Goal: Transaction & Acquisition: Purchase product/service

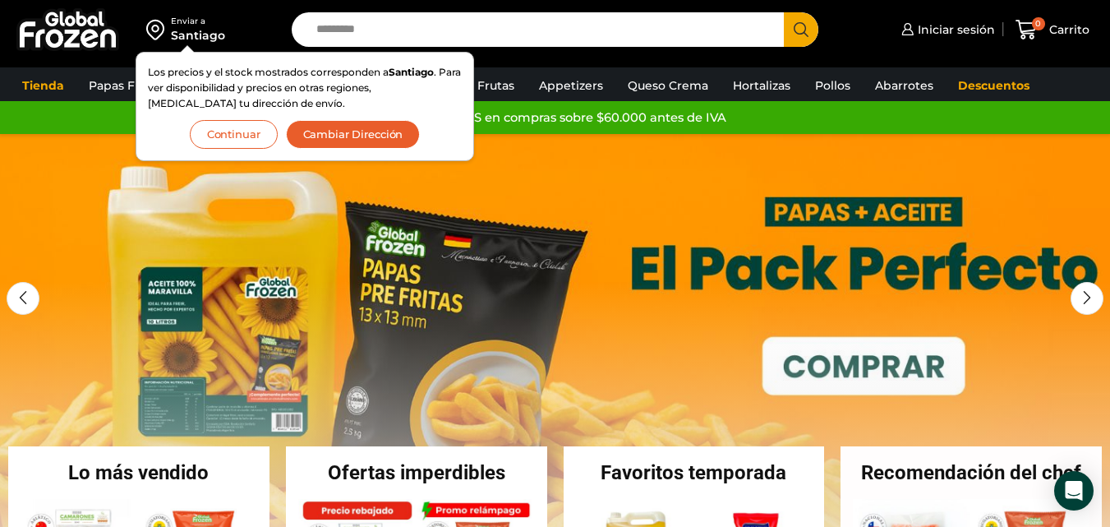
click at [254, 132] on button "Continuar" at bounding box center [234, 134] width 88 height 29
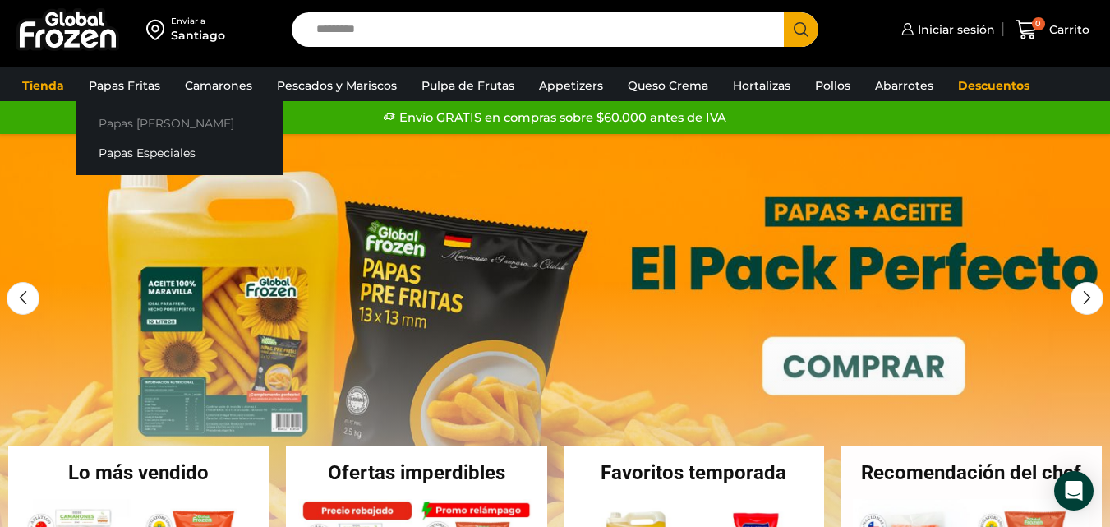
click at [141, 121] on link "Papas [PERSON_NAME]" at bounding box center [179, 123] width 207 height 30
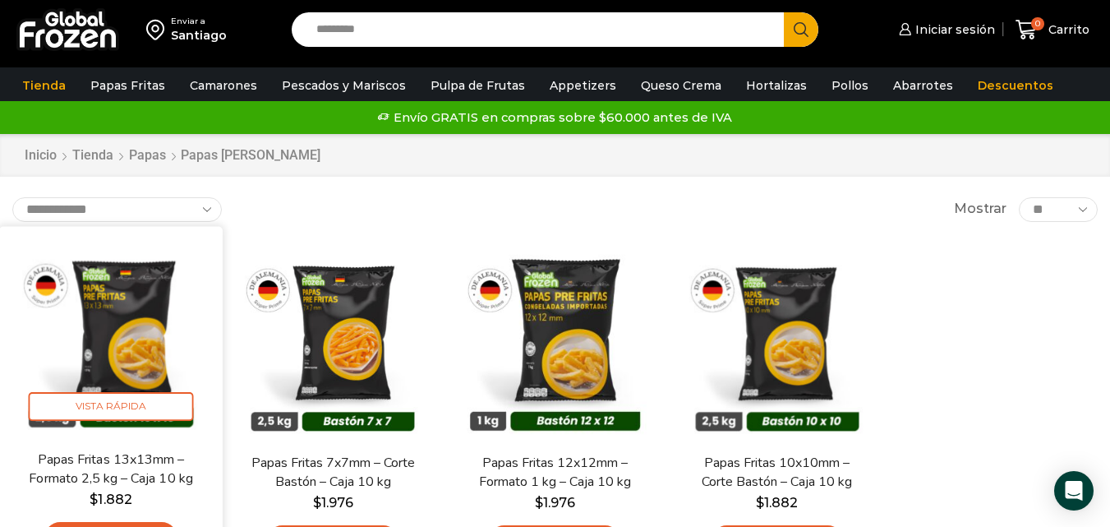
click at [147, 301] on img at bounding box center [111, 337] width 199 height 199
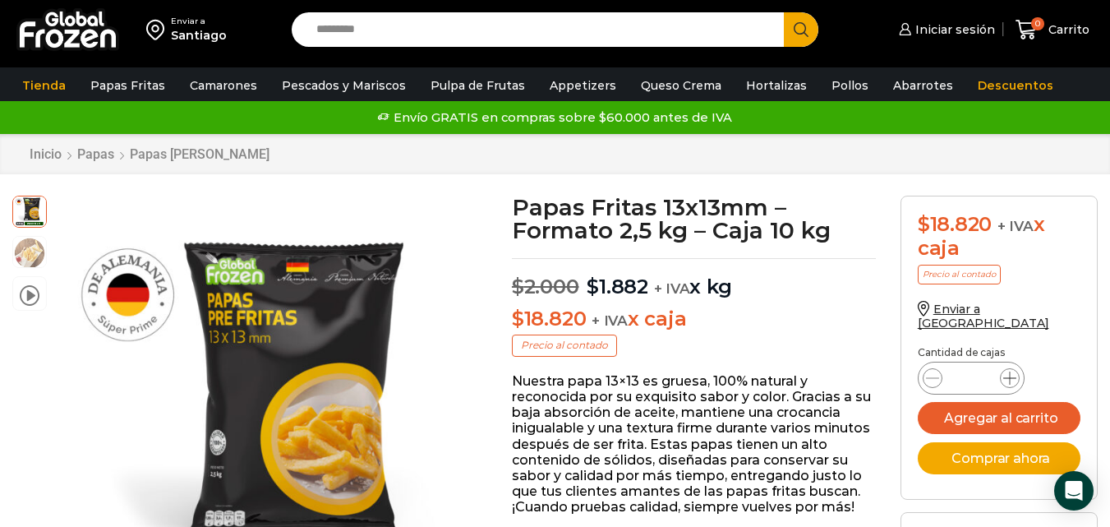
click at [1010, 371] on icon at bounding box center [1010, 377] width 13 height 13
click at [930, 378] on icon at bounding box center [932, 378] width 13 height 1
type input "*"
click at [1007, 409] on button "Agregar al carrito" at bounding box center [999, 418] width 163 height 32
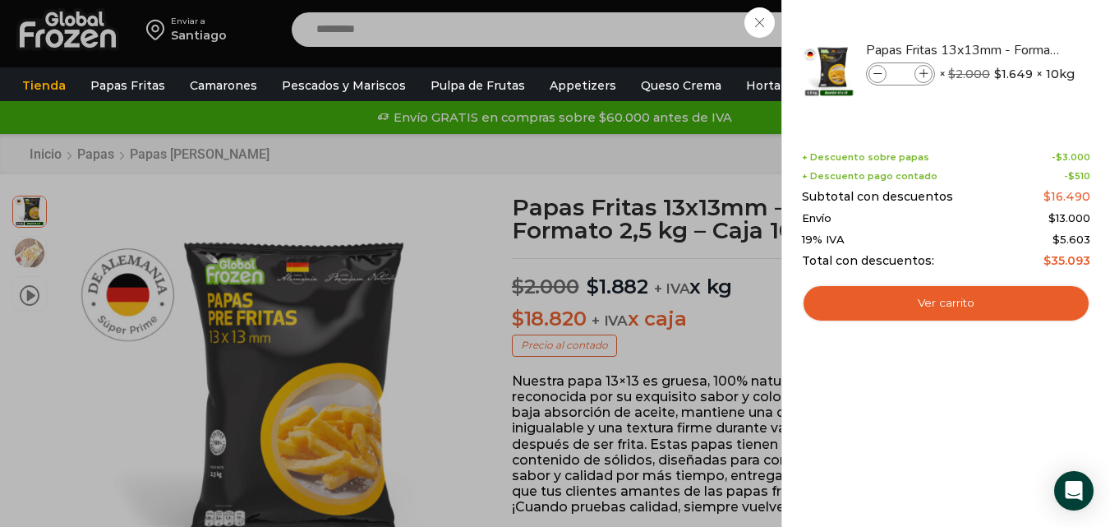
click at [1012, 49] on div "1 Carrito 1 1 Shopping Cart *" at bounding box center [1053, 30] width 82 height 39
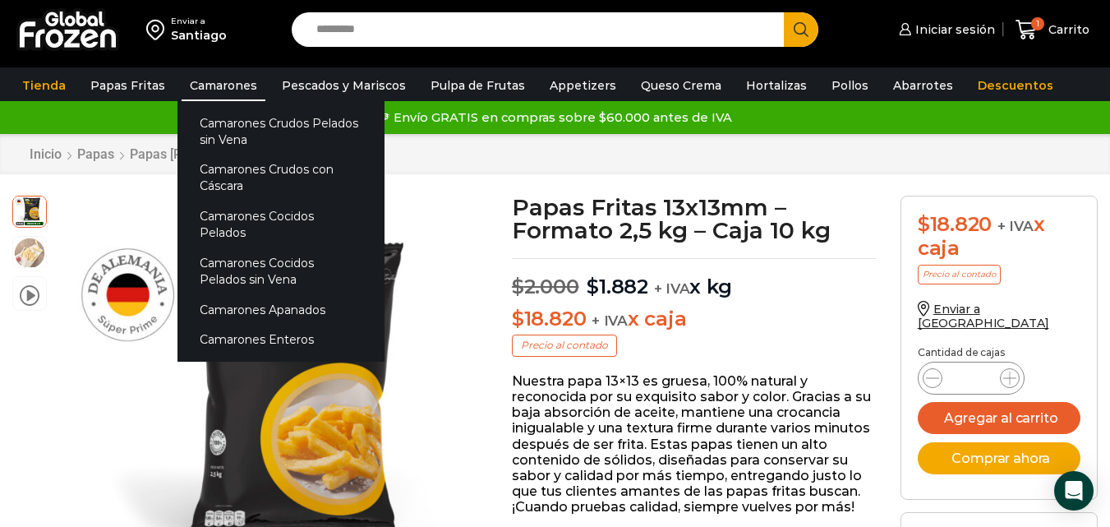
click at [243, 86] on link "Camarones" at bounding box center [224, 85] width 84 height 31
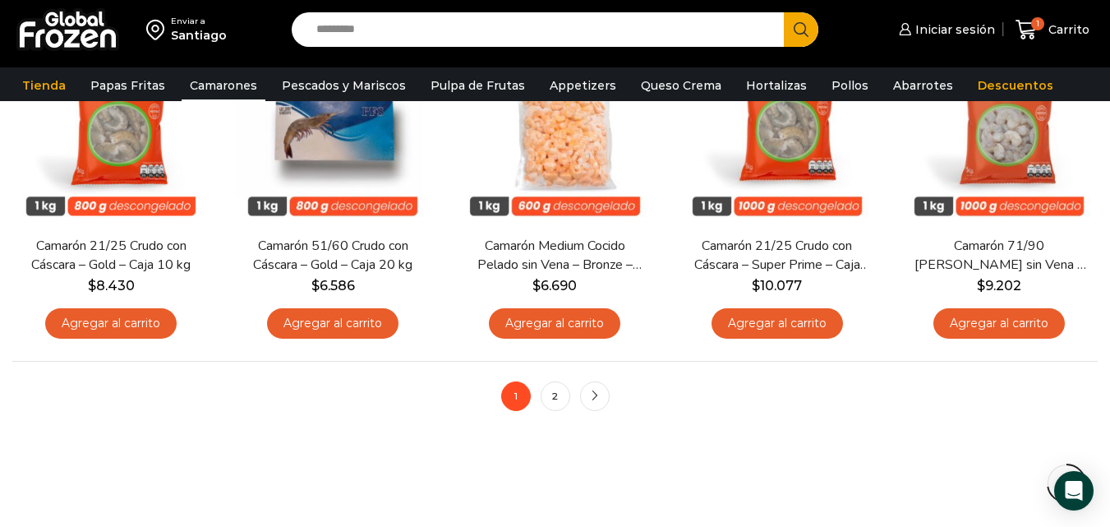
scroll to position [1315, 0]
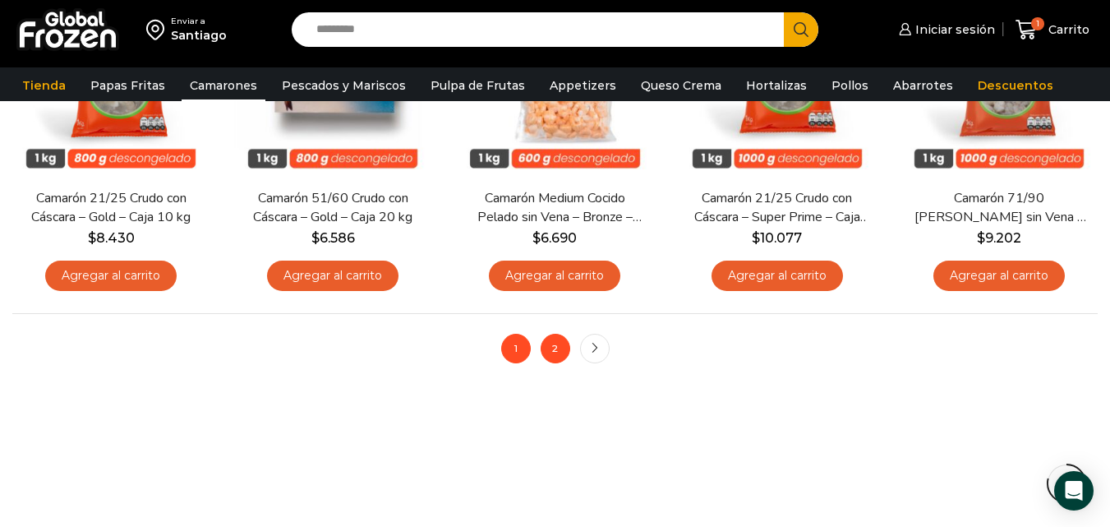
click at [565, 349] on link "2" at bounding box center [556, 349] width 30 height 30
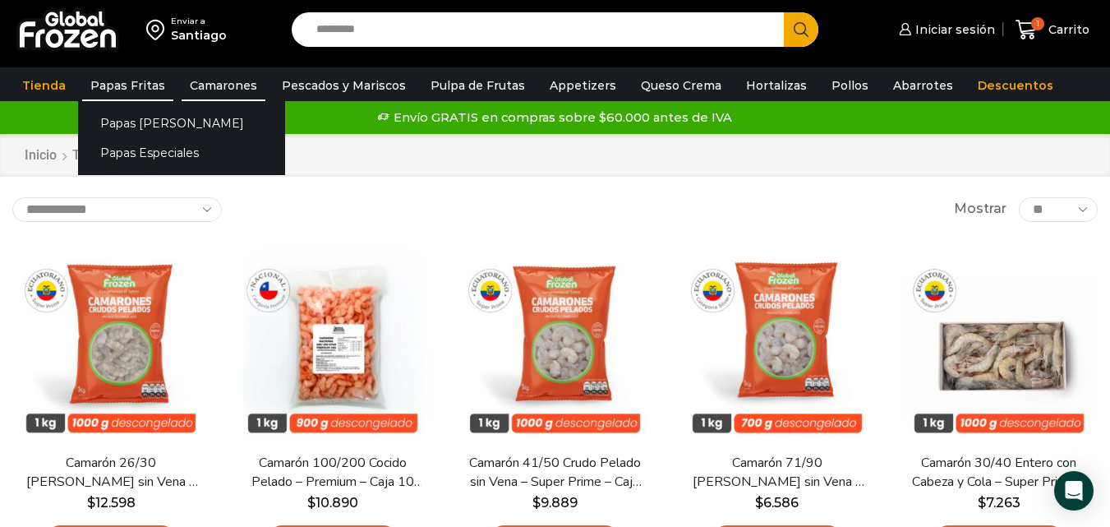
click at [111, 86] on link "Papas Fritas" at bounding box center [127, 85] width 91 height 31
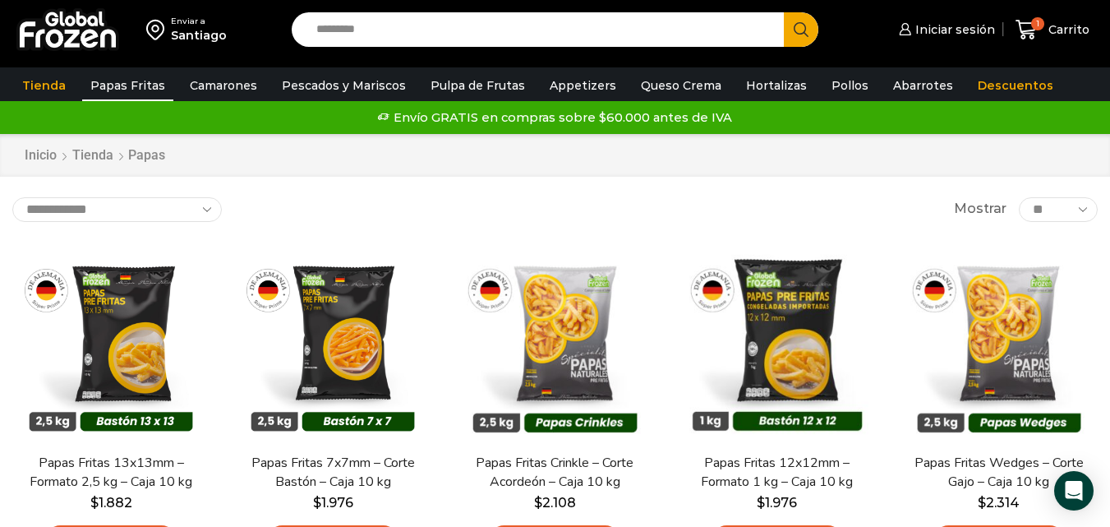
scroll to position [82, 0]
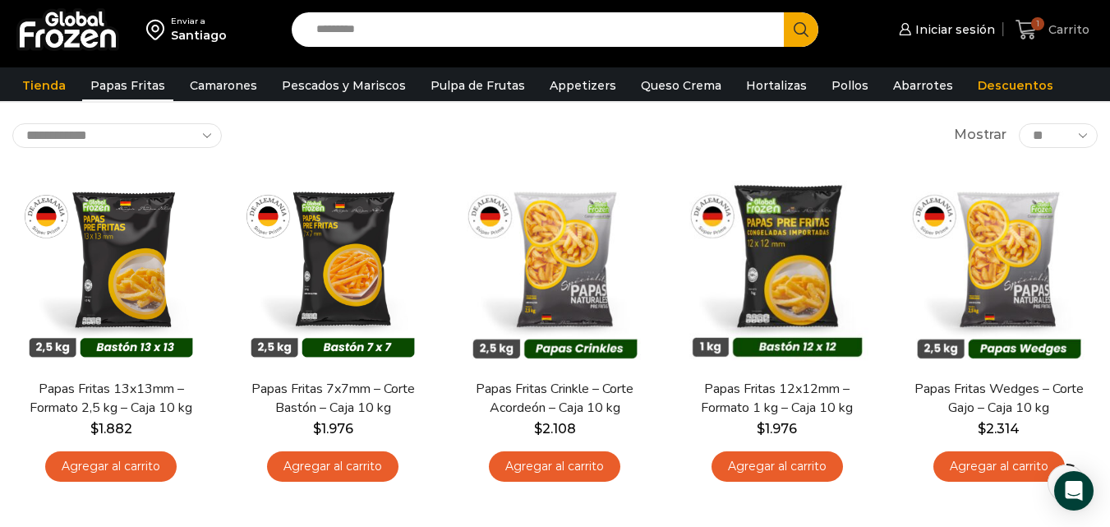
click at [1033, 25] on span "1" at bounding box center [1037, 23] width 13 height 13
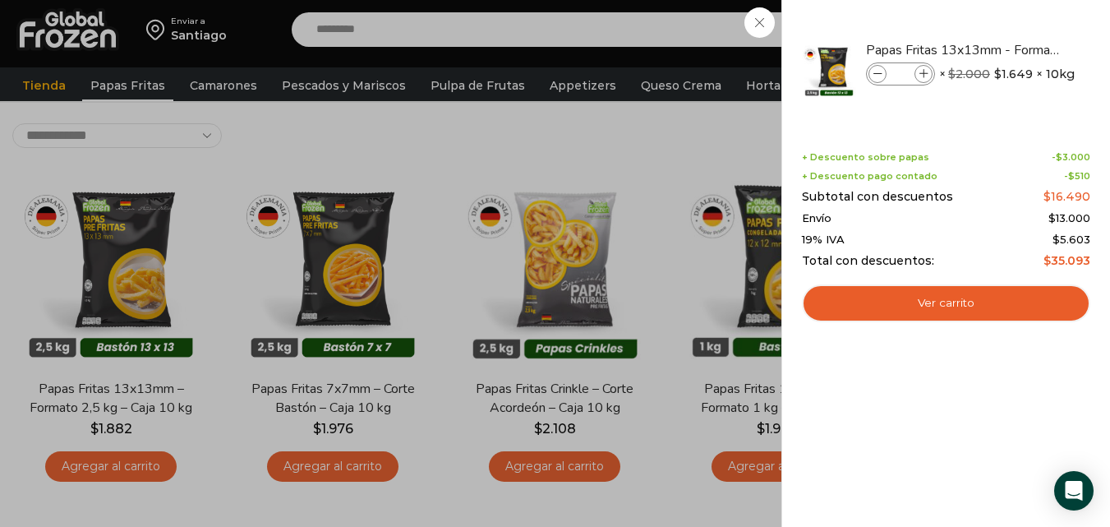
click at [1012, 49] on div "1 Carrito 1 1 Shopping Cart * $" at bounding box center [1053, 30] width 82 height 39
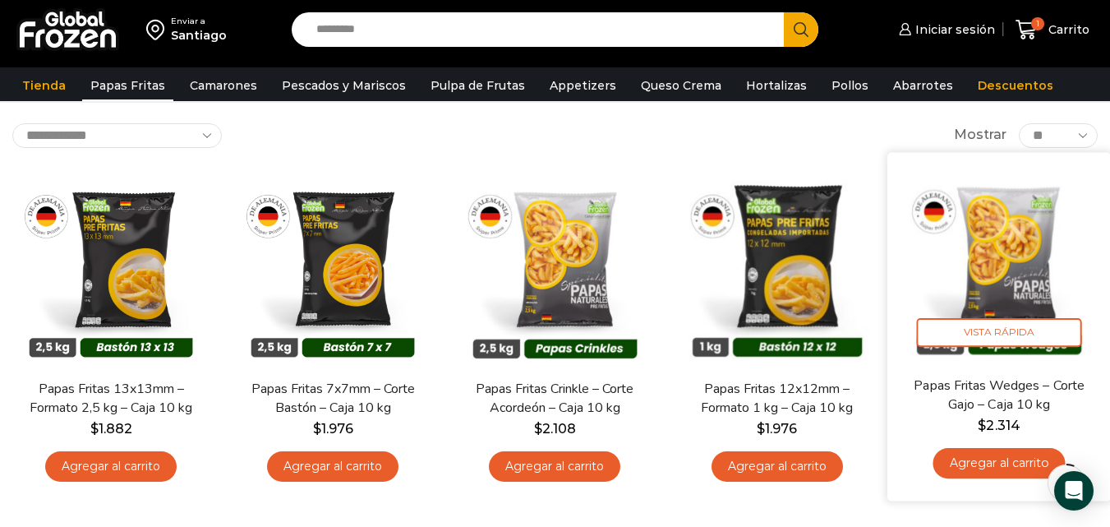
click at [961, 455] on link "Agregar al carrito" at bounding box center [999, 463] width 132 height 30
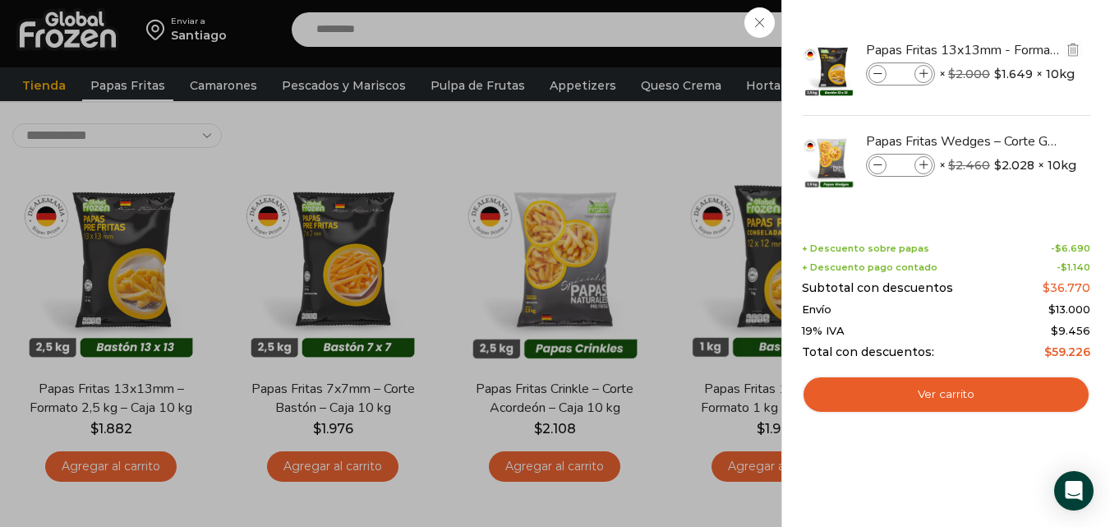
click at [925, 73] on icon at bounding box center [924, 74] width 9 height 9
type input "*"
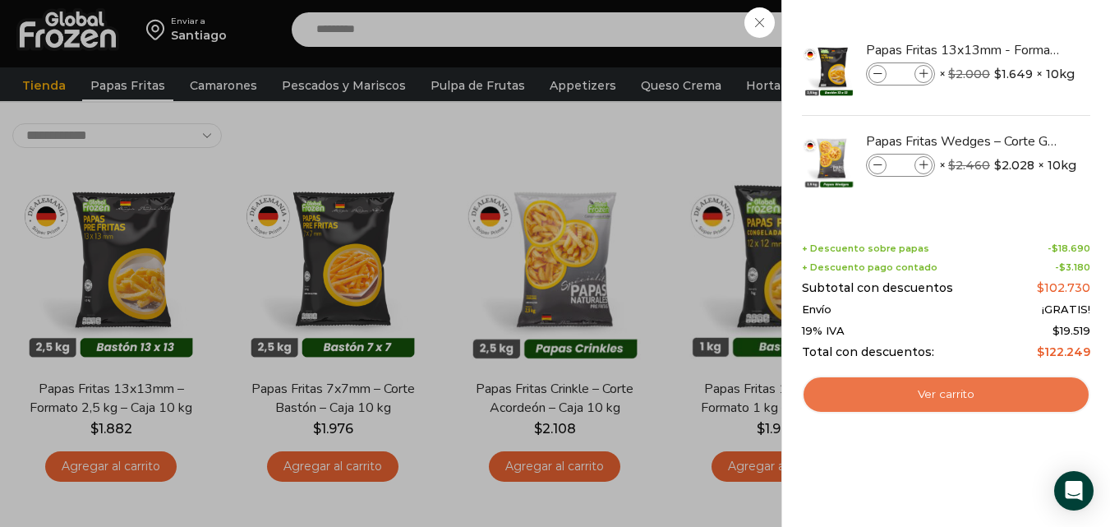
click at [935, 398] on link "Ver carrito" at bounding box center [946, 395] width 288 height 38
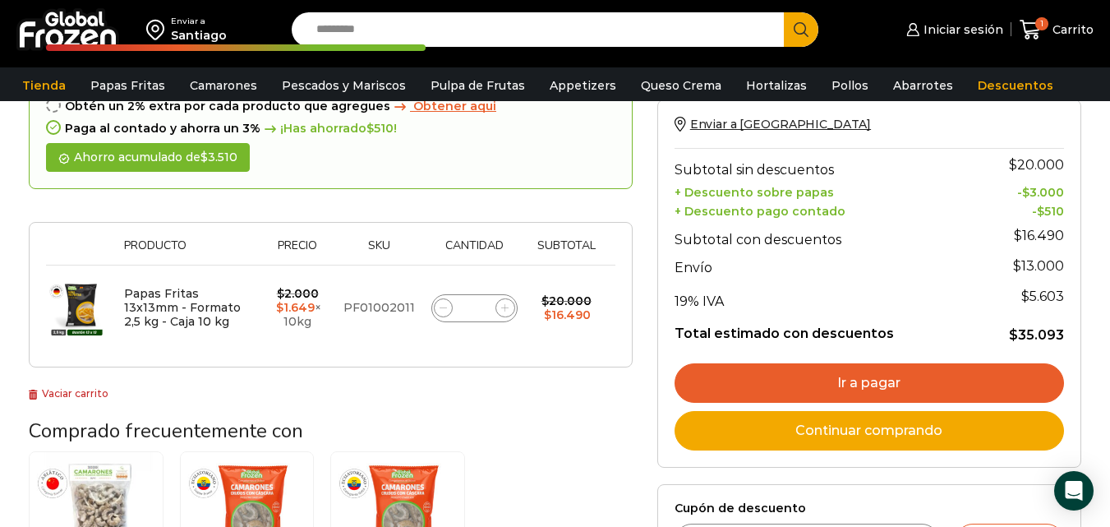
scroll to position [164, 0]
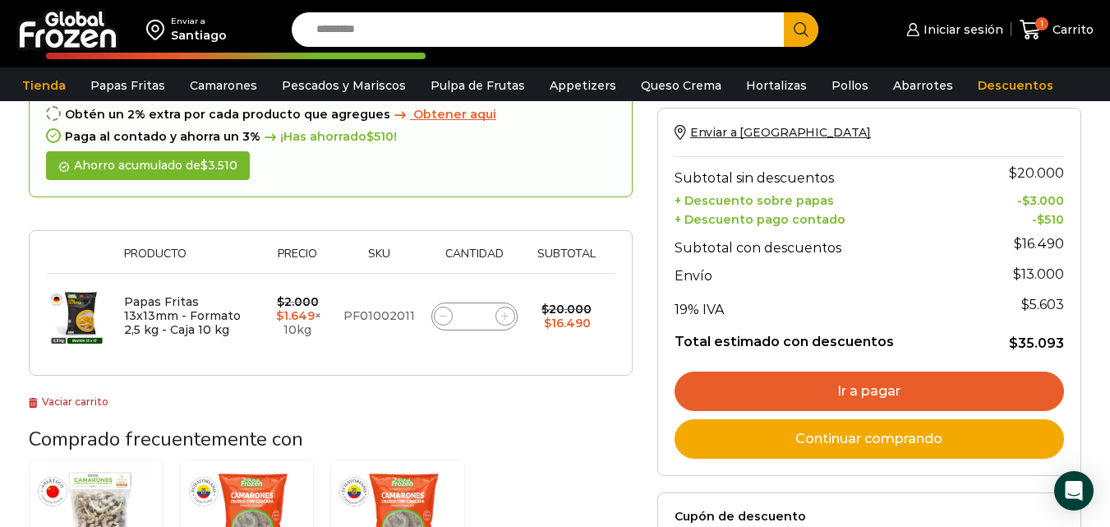
click at [505, 314] on icon at bounding box center [504, 315] width 7 height 7
type input "*"
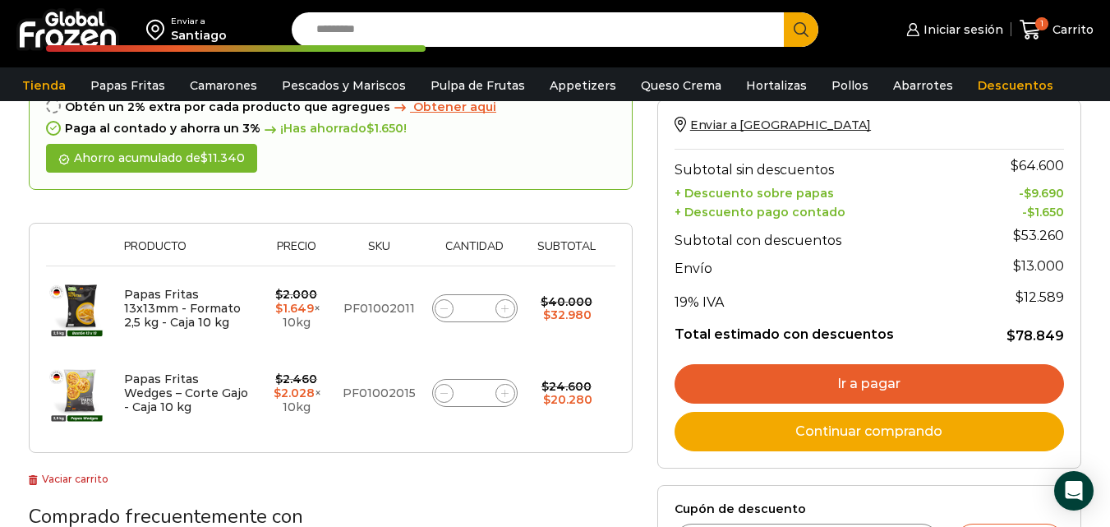
scroll to position [257, 0]
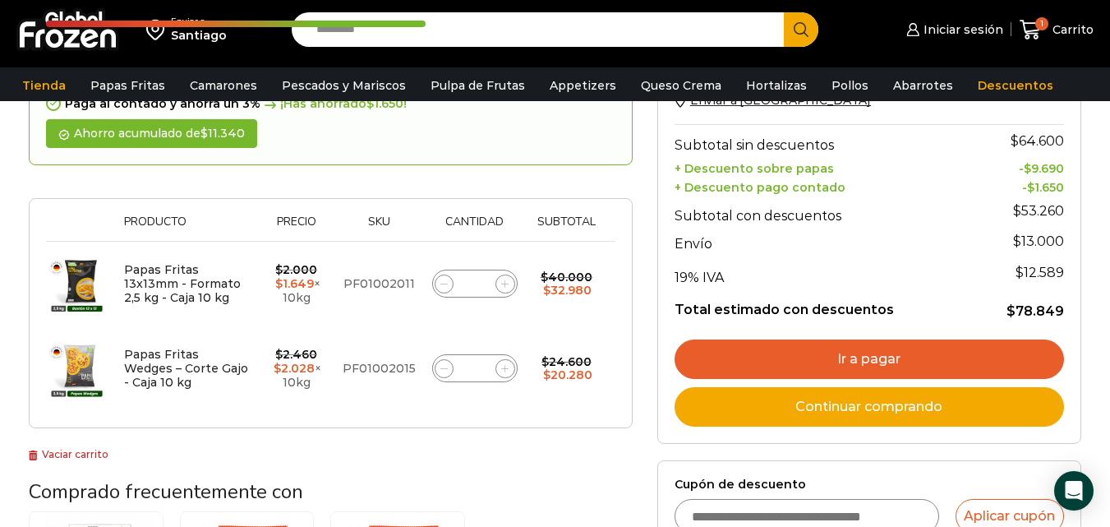
click at [501, 284] on icon at bounding box center [504, 283] width 7 height 7
type input "*"
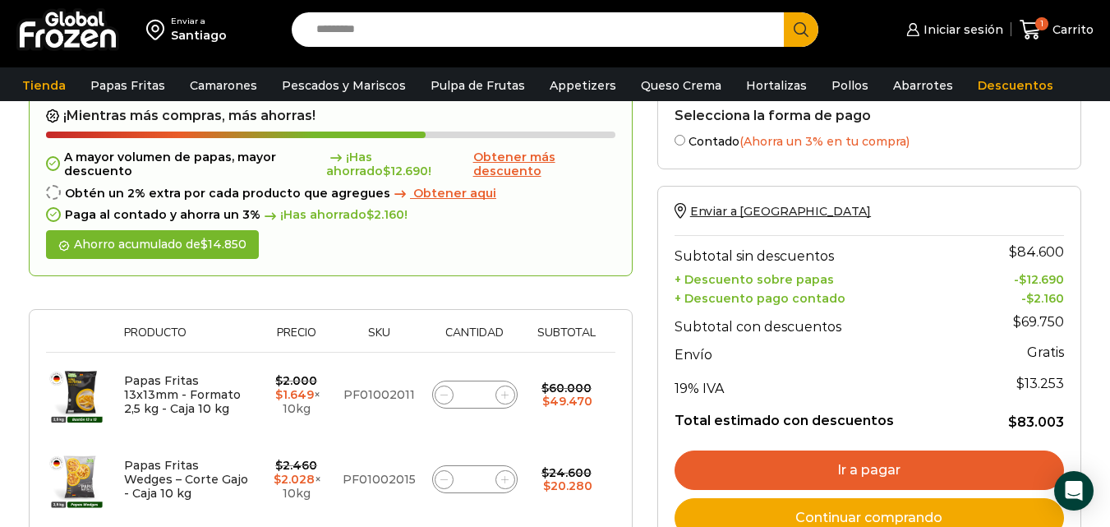
scroll to position [175, 0]
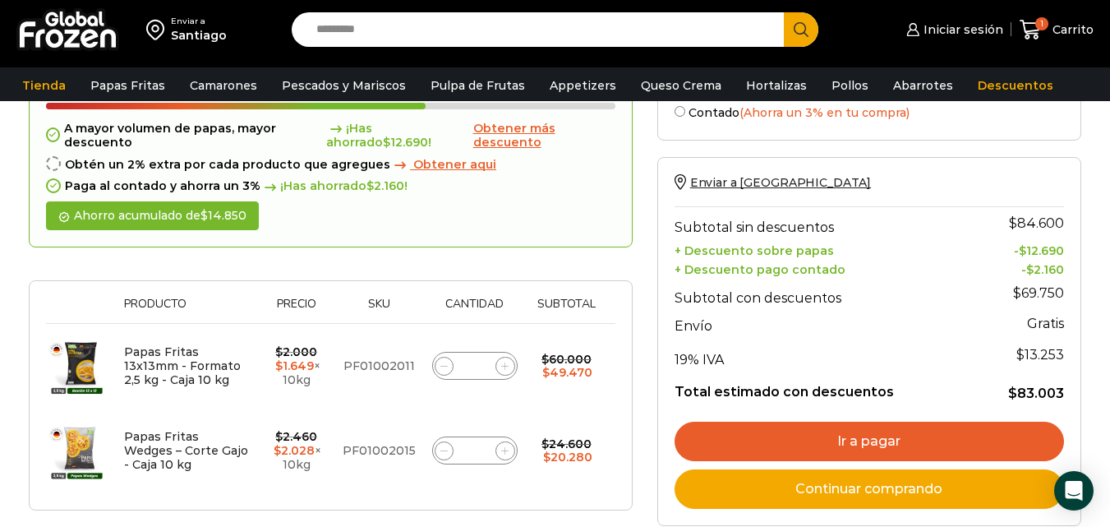
click at [505, 368] on icon at bounding box center [504, 365] width 7 height 7
type input "*"
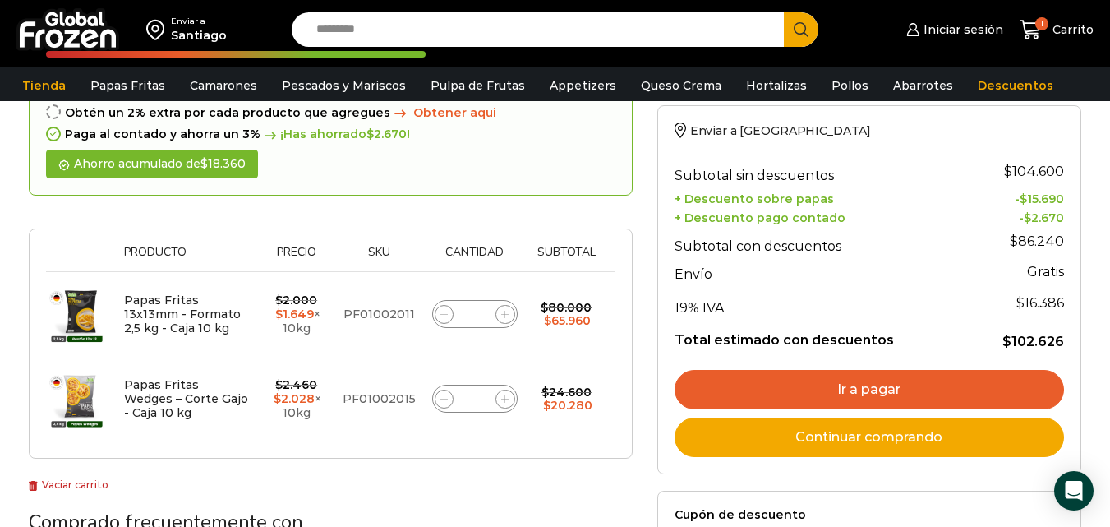
scroll to position [257, 0]
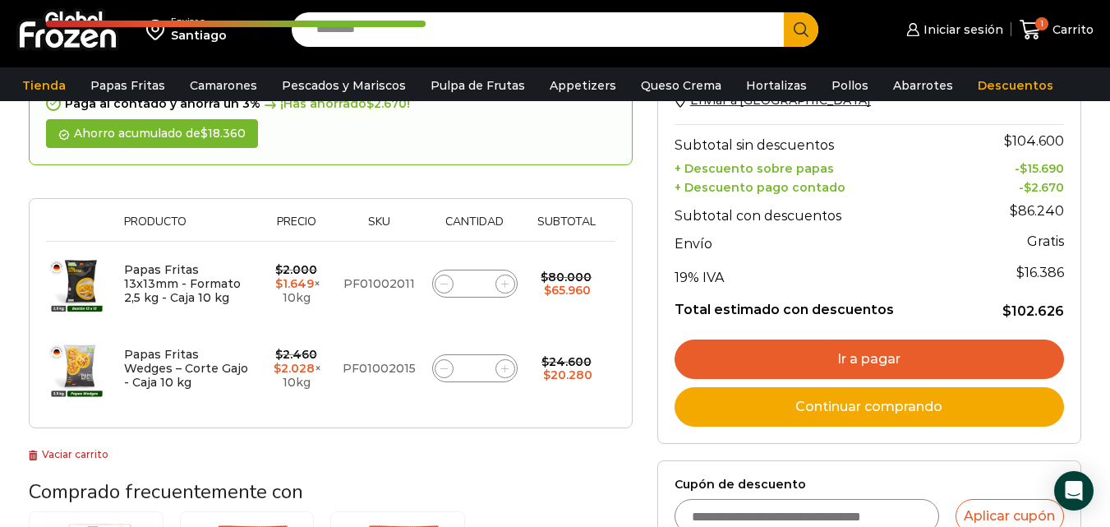
click at [865, 355] on link "Ir a pagar" at bounding box center [870, 358] width 390 height 39
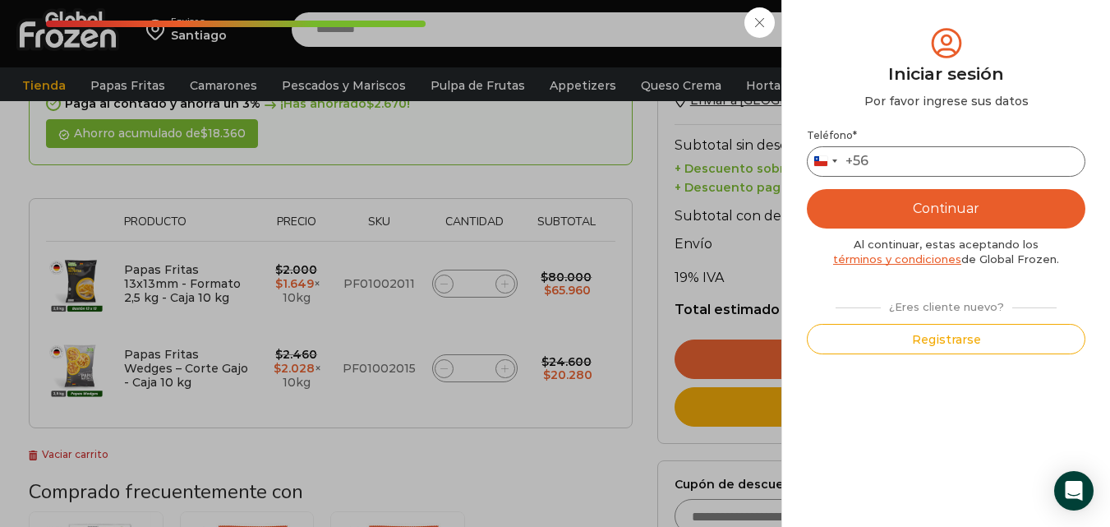
click at [930, 158] on input "Teléfono *" at bounding box center [946, 161] width 279 height 30
type input "*********"
click at [920, 204] on button "Continuar" at bounding box center [946, 208] width 279 height 39
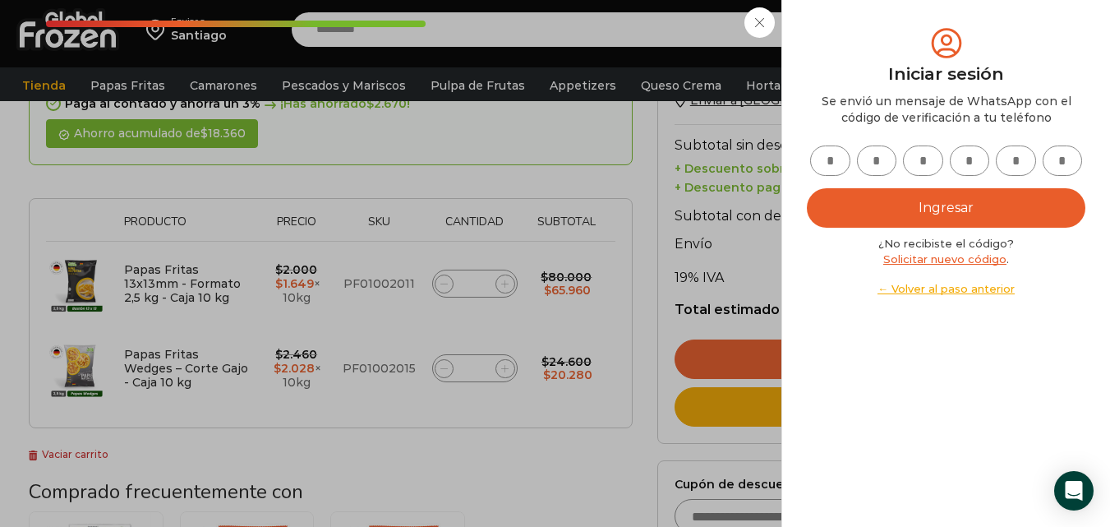
click at [821, 160] on input "text" at bounding box center [830, 160] width 40 height 30
type input "*"
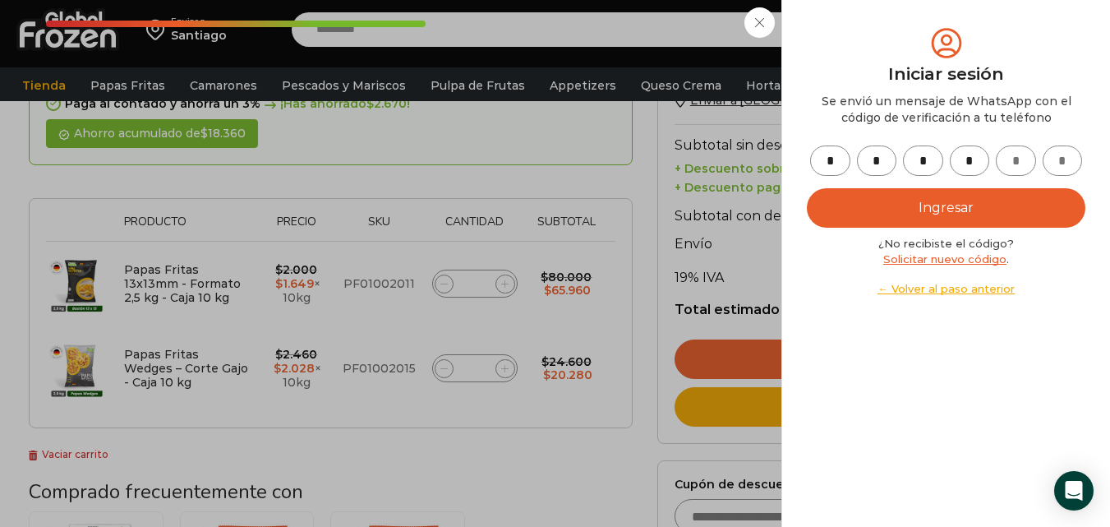
type input "*"
click at [899, 210] on button "Ingresar" at bounding box center [946, 207] width 279 height 39
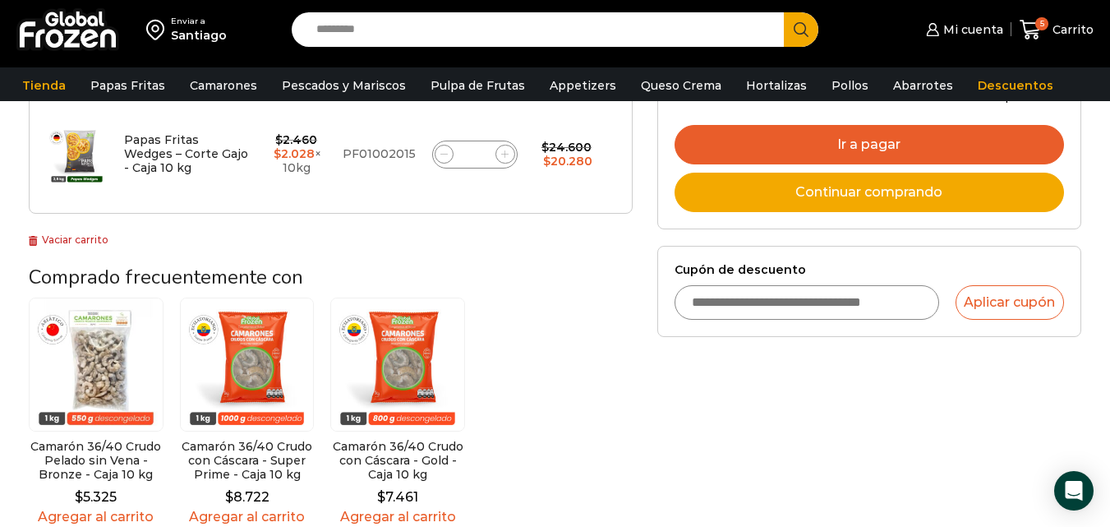
scroll to position [329, 0]
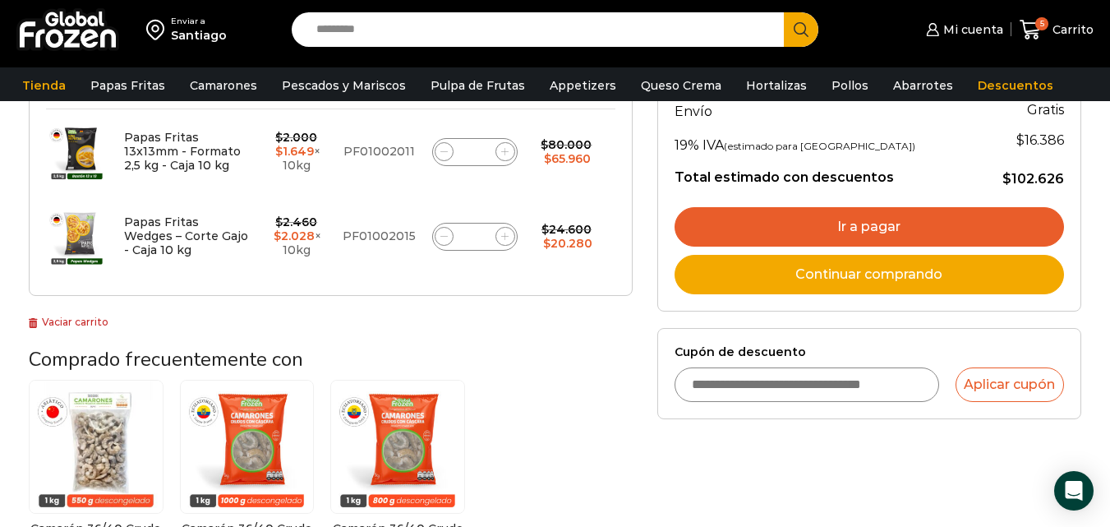
click at [909, 228] on link "Ir a pagar" at bounding box center [870, 226] width 390 height 39
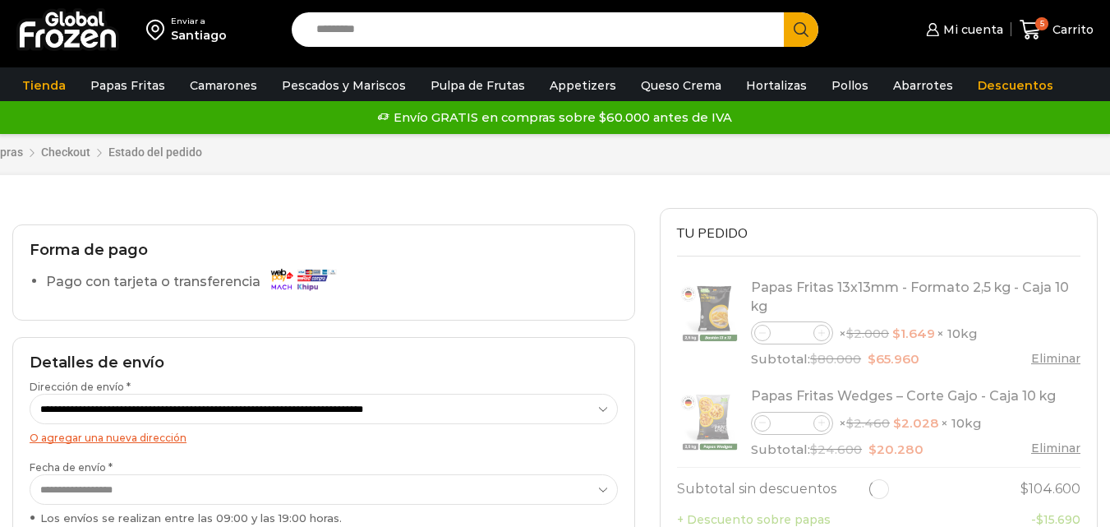
select select "*"
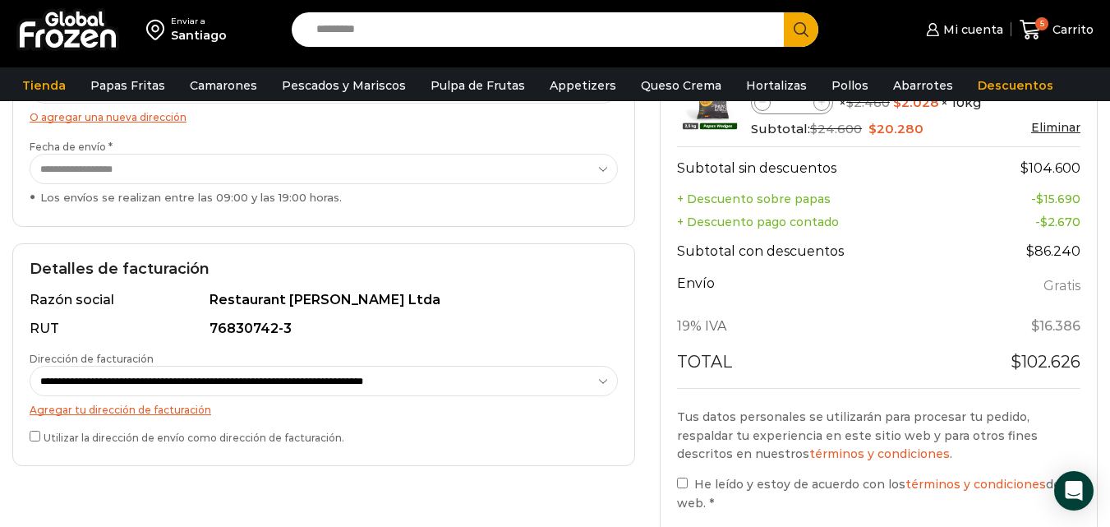
scroll to position [411, 0]
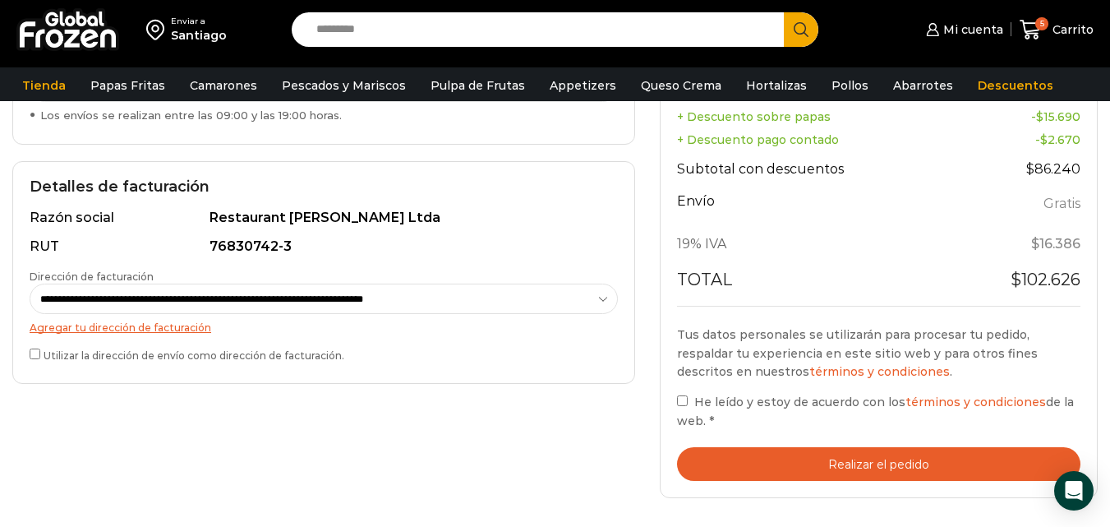
click at [873, 464] on button "Realizar el pedido" at bounding box center [879, 464] width 404 height 34
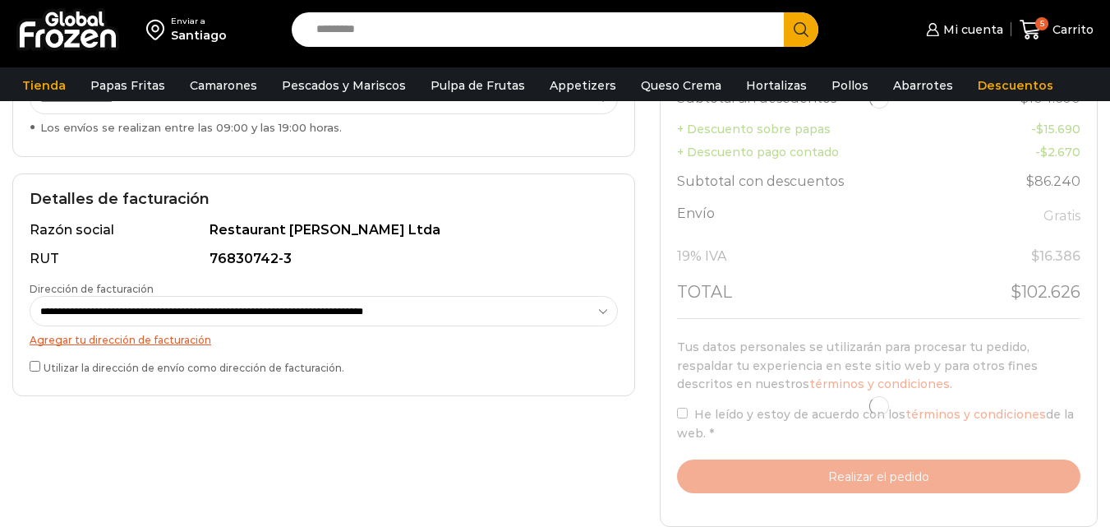
click at [519, 311] on select "**********" at bounding box center [324, 311] width 588 height 30
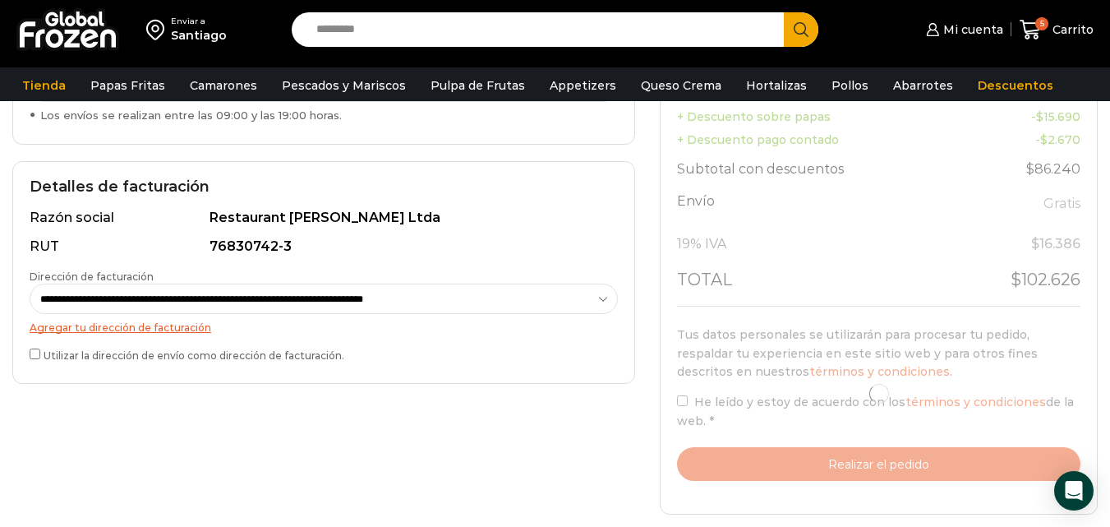
select select "*"
click at [30, 284] on select "**********" at bounding box center [324, 299] width 588 height 30
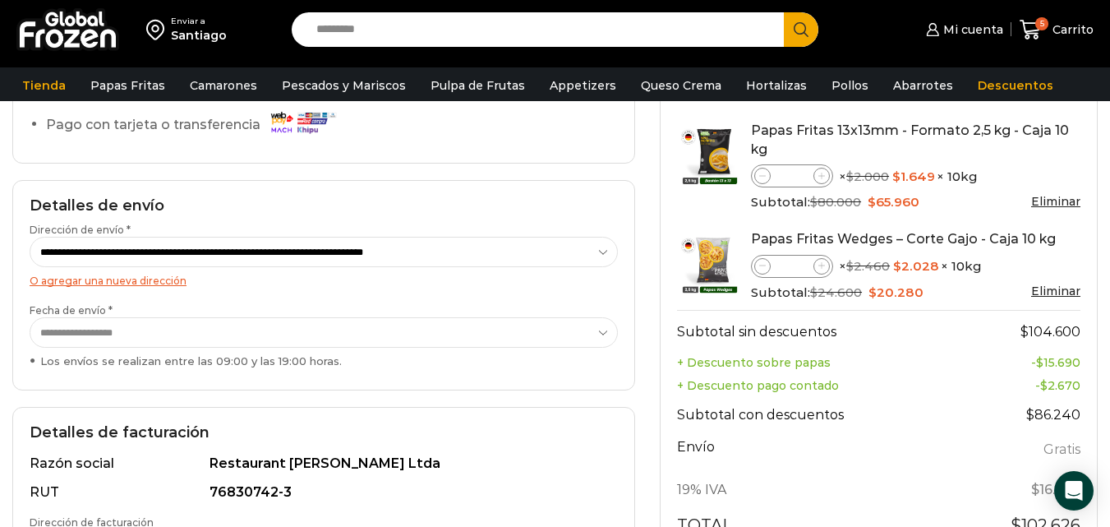
scroll to position [164, 0]
click at [418, 256] on select "**********" at bounding box center [324, 253] width 588 height 30
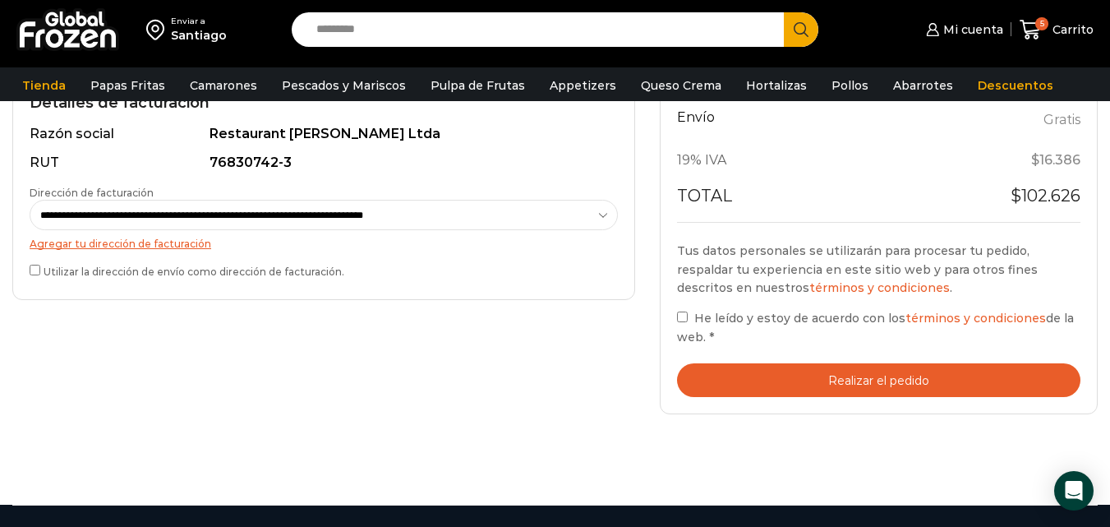
scroll to position [575, 0]
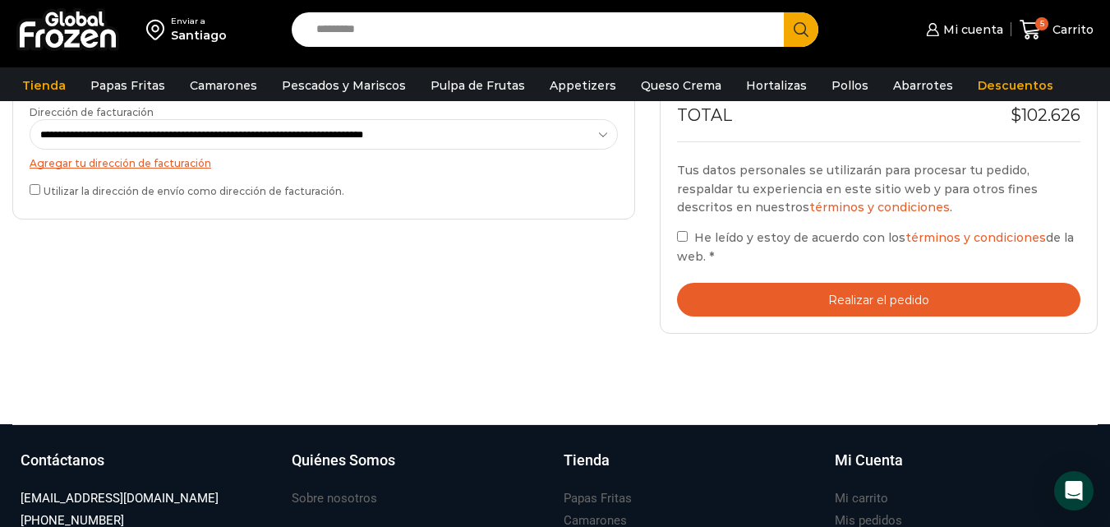
click at [847, 305] on button "Realizar el pedido" at bounding box center [879, 300] width 404 height 34
